Goal: Task Accomplishment & Management: Manage account settings

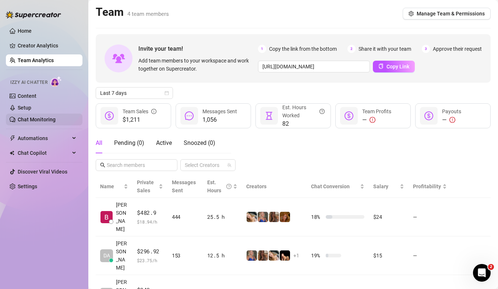
click at [46, 120] on link "Chat Monitoring" at bounding box center [37, 120] width 38 height 6
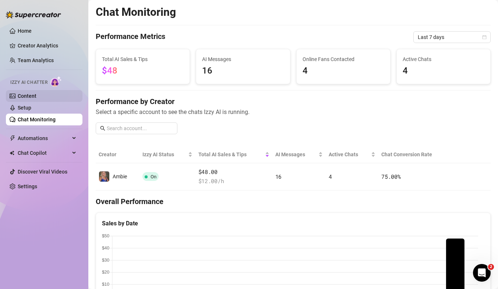
click at [33, 94] on link "Content" at bounding box center [27, 96] width 19 height 6
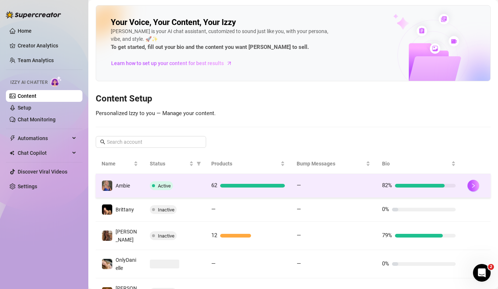
click at [279, 189] on div "62" at bounding box center [248, 186] width 74 height 9
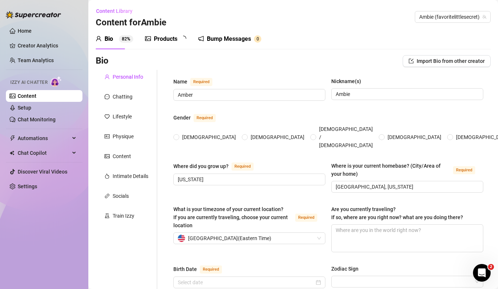
radio input "true"
type input "[DATE]"
click at [31, 109] on link "Setup" at bounding box center [25, 108] width 14 height 6
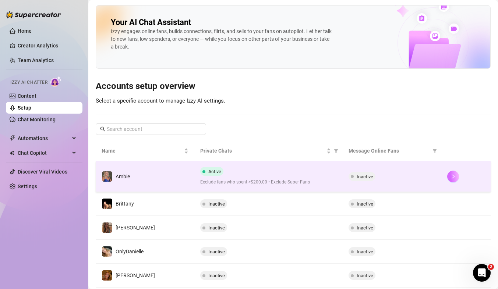
click at [451, 177] on icon "right" at bounding box center [453, 176] width 5 height 5
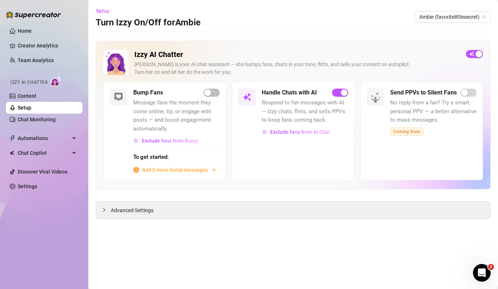
click at [465, 54] on div "Izzy AI Chatter [PERSON_NAME] is your AI chat assistant — she bumps fans, chats…" at bounding box center [293, 66] width 380 height 32
click at [473, 54] on span "button" at bounding box center [474, 54] width 17 height 8
